Goal: Task Accomplishment & Management: Manage account settings

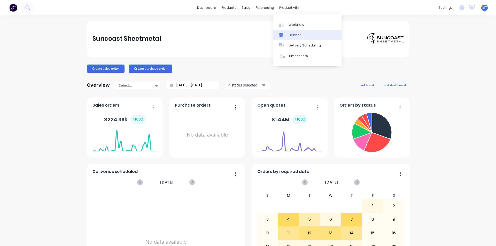
click at [303, 39] on link "Planner" at bounding box center [307, 35] width 68 height 10
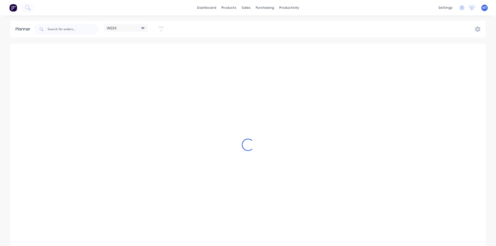
scroll to position [0, 0]
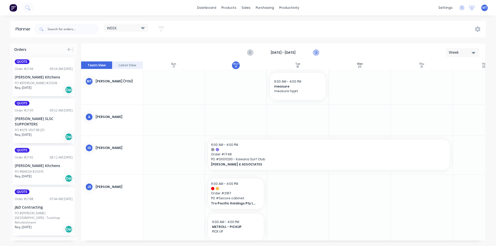
click at [317, 54] on icon "Next page" at bounding box center [316, 53] width 6 height 6
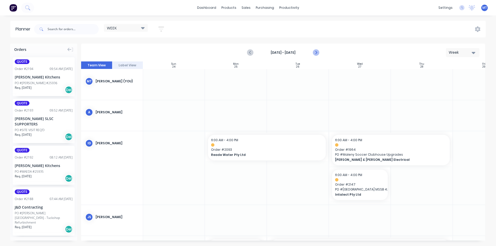
click at [317, 54] on icon "Next page" at bounding box center [316, 53] width 6 height 6
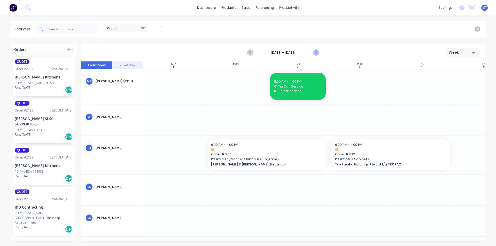
click at [317, 54] on icon "Next page" at bounding box center [316, 53] width 6 height 6
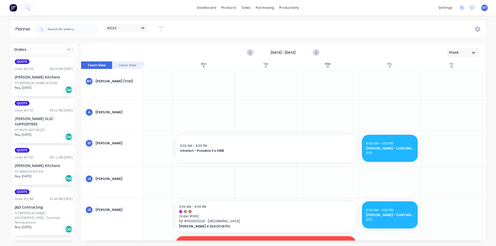
scroll to position [0, 17]
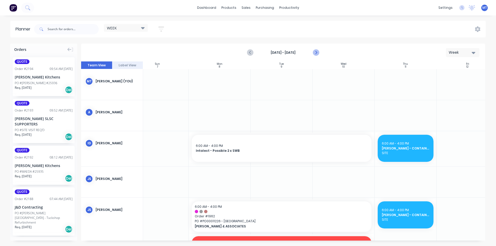
click at [315, 54] on icon "Next page" at bounding box center [316, 53] width 2 height 4
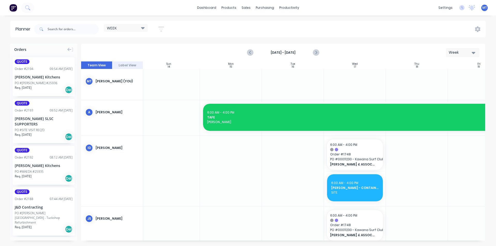
scroll to position [0, 0]
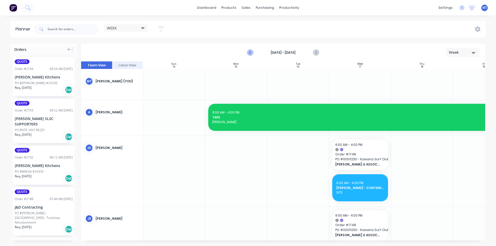
click at [250, 52] on icon "Previous page" at bounding box center [250, 53] width 6 height 6
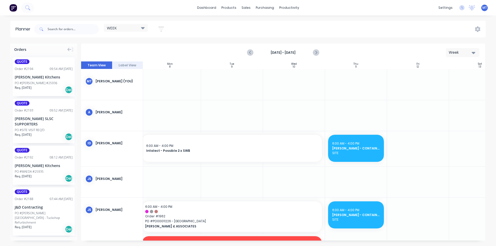
scroll to position [0, 94]
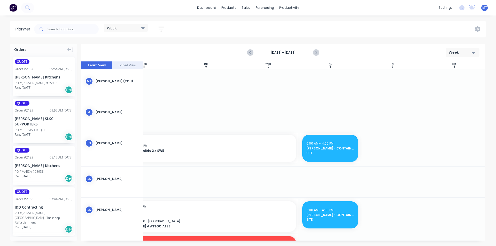
click at [473, 51] on icon "button" at bounding box center [474, 53] width 4 height 6
click at [457, 88] on div "Month" at bounding box center [453, 87] width 51 height 10
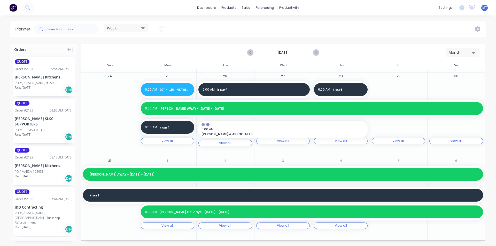
scroll to position [337, 0]
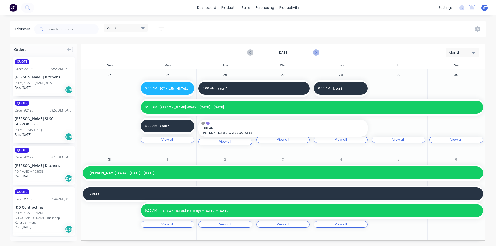
click at [318, 53] on icon "Next page" at bounding box center [316, 53] width 6 height 6
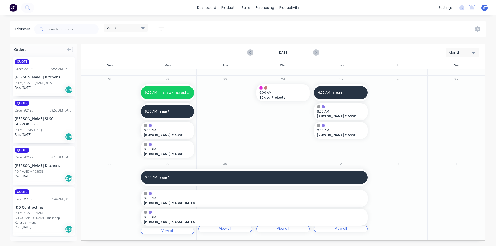
scroll to position [253, 0]
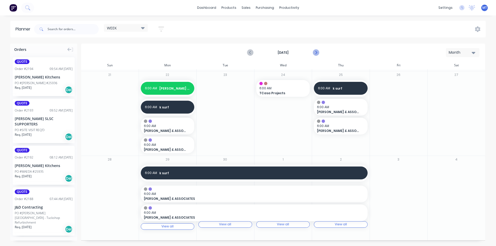
click at [316, 53] on icon "Next page" at bounding box center [316, 53] width 6 height 6
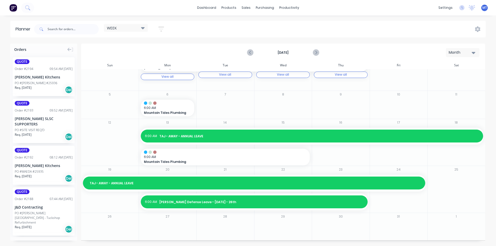
scroll to position [64, 0]
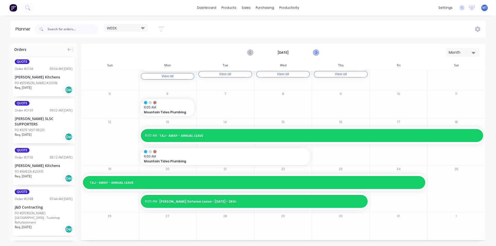
click at [316, 52] on icon "Next page" at bounding box center [316, 53] width 6 height 6
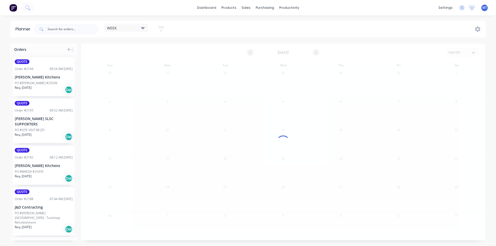
scroll to position [0, 0]
click at [317, 53] on icon "Next page" at bounding box center [316, 53] width 6 height 6
click at [473, 53] on icon "button" at bounding box center [474, 53] width 4 height 2
click at [456, 76] on div "Week" at bounding box center [453, 77] width 51 height 10
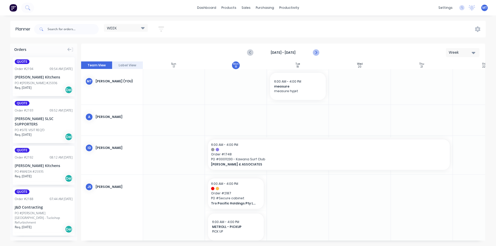
click at [316, 53] on icon "Next page" at bounding box center [316, 53] width 6 height 6
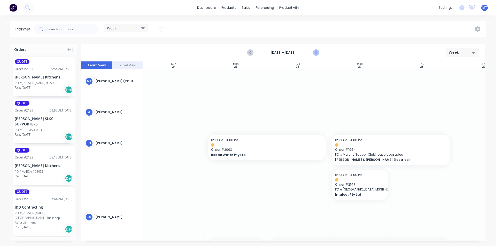
click at [316, 53] on icon "Next page" at bounding box center [316, 53] width 6 height 6
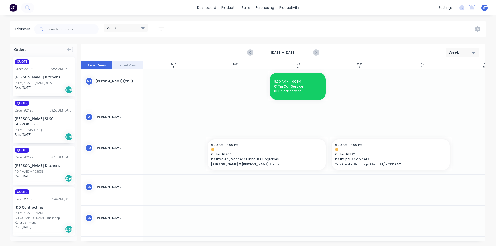
click at [28, 78] on div "[PERSON_NAME] Kitchens" at bounding box center [44, 76] width 58 height 5
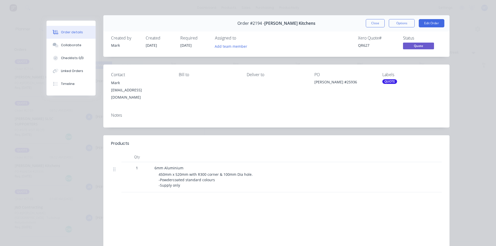
scroll to position [3, 0]
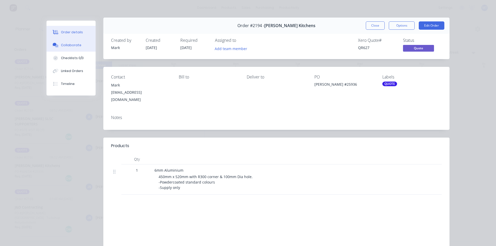
click at [70, 45] on div "Collaborate" at bounding box center [71, 45] width 20 height 5
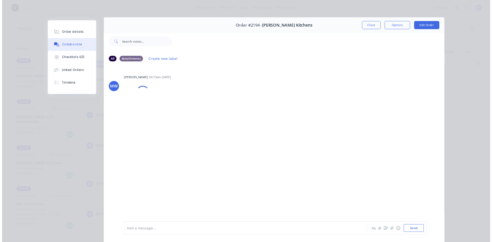
scroll to position [0, 0]
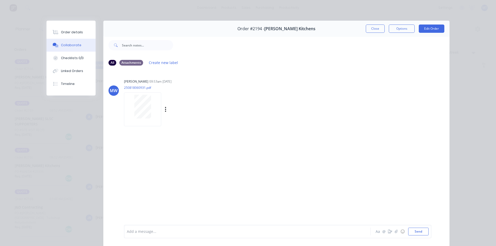
click at [153, 113] on div at bounding box center [142, 107] width 33 height 24
click at [369, 30] on button "Close" at bounding box center [375, 29] width 19 height 8
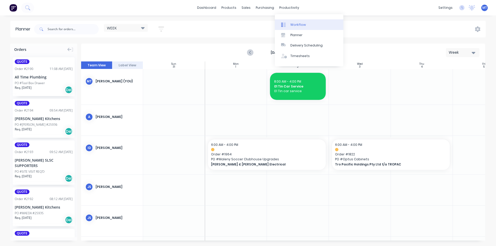
click at [299, 26] on div "Workflow" at bounding box center [298, 24] width 16 height 5
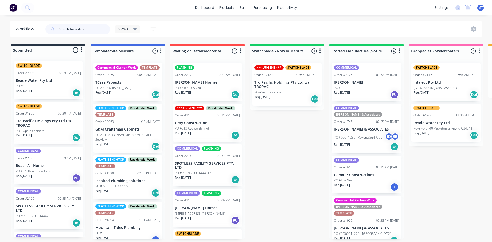
click at [68, 28] on input "text" at bounding box center [84, 29] width 51 height 10
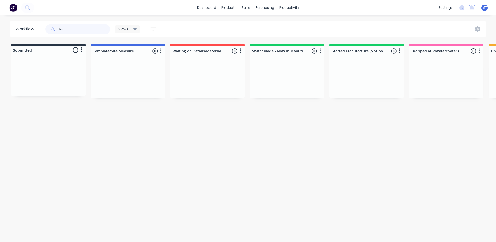
type input "b"
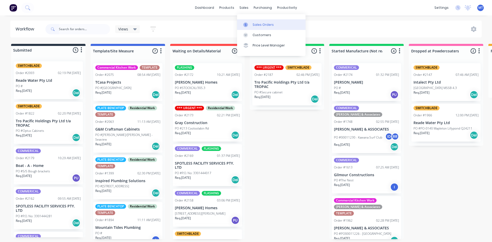
click at [256, 25] on div "Sales Orders" at bounding box center [263, 24] width 21 height 5
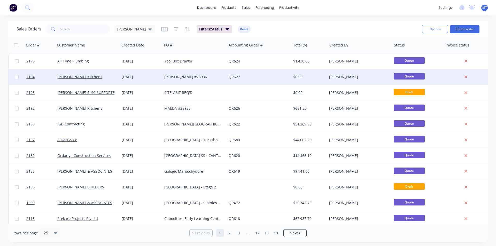
click at [140, 79] on div "[DATE]" at bounding box center [141, 76] width 39 height 5
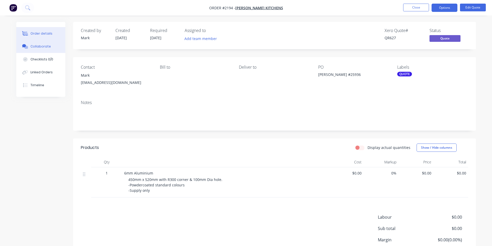
click at [40, 47] on div "Collaborate" at bounding box center [40, 46] width 20 height 5
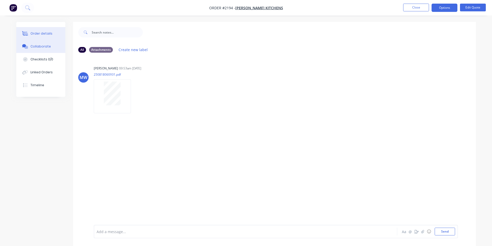
click at [38, 34] on div "Order details" at bounding box center [41, 33] width 22 height 5
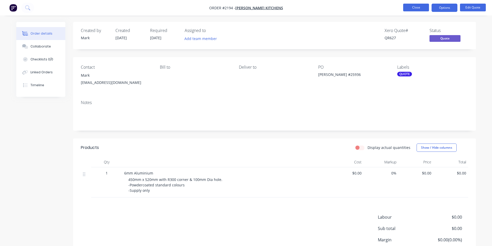
click at [418, 10] on button "Close" at bounding box center [416, 8] width 26 height 8
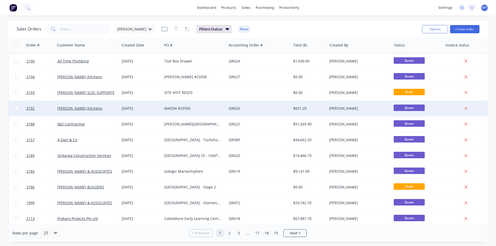
click at [157, 109] on div "[DATE]" at bounding box center [141, 108] width 39 height 5
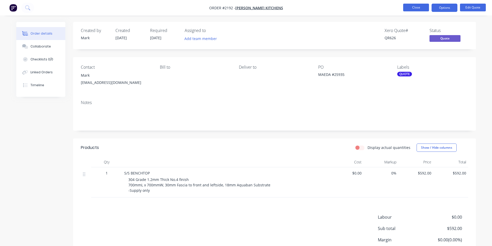
click at [414, 7] on button "Close" at bounding box center [416, 8] width 26 height 8
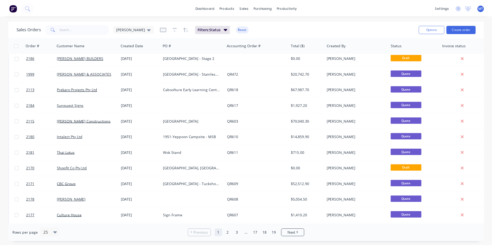
scroll to position [155, 0]
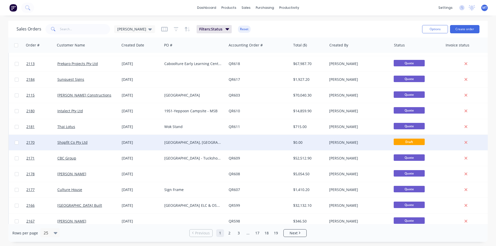
click at [180, 142] on div "[GEOGRAPHIC_DATA], [GEOGRAPHIC_DATA]" at bounding box center [192, 142] width 57 height 5
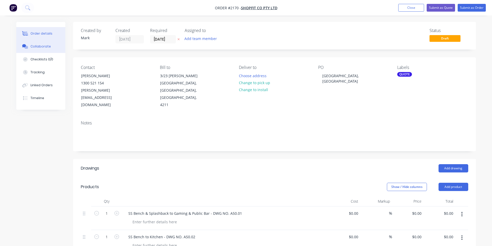
click at [43, 47] on div "Collaborate" at bounding box center [40, 46] width 20 height 5
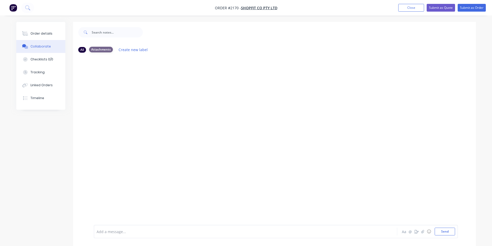
click at [103, 50] on div "Attachments" at bounding box center [101, 50] width 24 height 6
click at [43, 34] on div "Order details" at bounding box center [41, 33] width 22 height 5
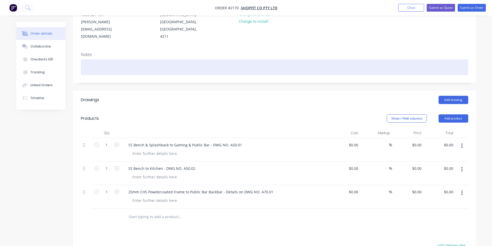
scroll to position [78, 0]
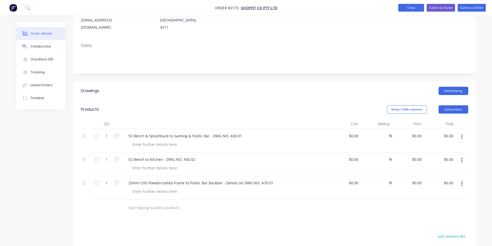
click at [406, 10] on button "Close" at bounding box center [412, 8] width 26 height 8
